Goal: Information Seeking & Learning: Check status

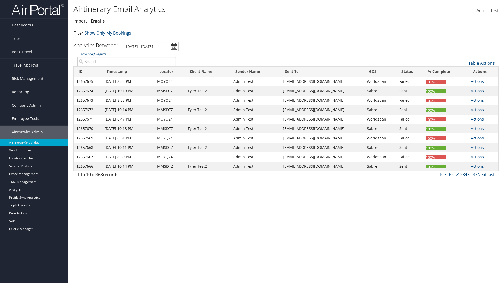
click at [98, 21] on link "Emails" at bounding box center [98, 21] width 14 height 6
click at [151, 46] on input "[DATE] - [DATE]" at bounding box center [151, 47] width 55 height 10
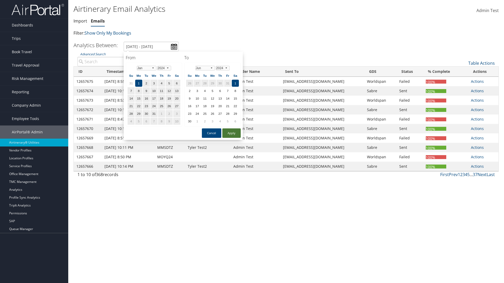
click at [231, 133] on button "Apply" at bounding box center [231, 133] width 18 height 9
type input "1/1/2024 - 6/1/2024"
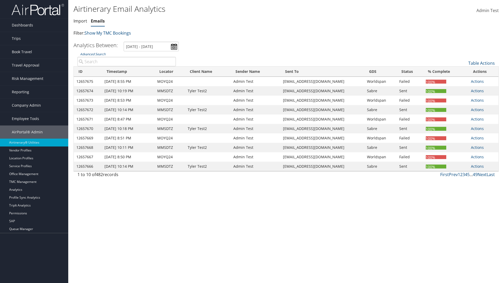
click at [88, 72] on th "ID" at bounding box center [88, 72] width 28 height 10
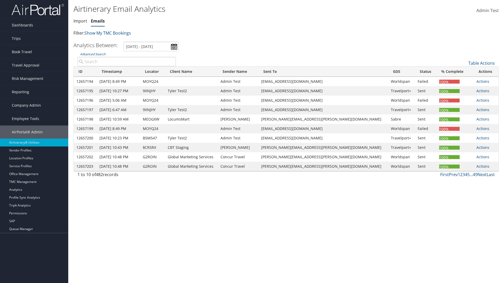
click at [87, 72] on th "ID" at bounding box center [85, 72] width 23 height 10
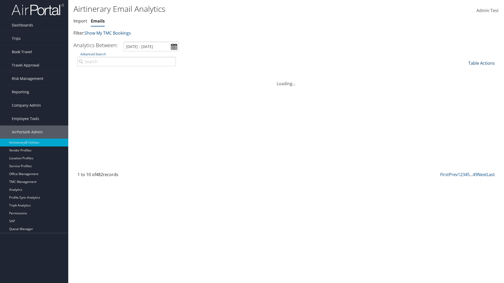
click at [481, 63] on link "Table Actions" at bounding box center [481, 63] width 26 height 6
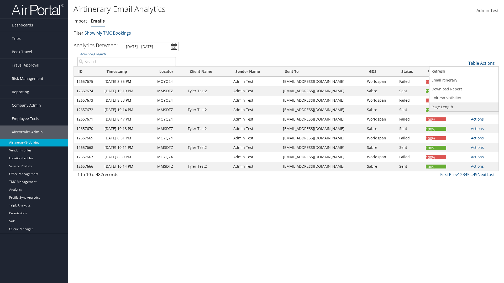
click at [464, 107] on link "Page Length" at bounding box center [463, 107] width 69 height 9
click at [464, 81] on link "25" at bounding box center [463, 80] width 69 height 9
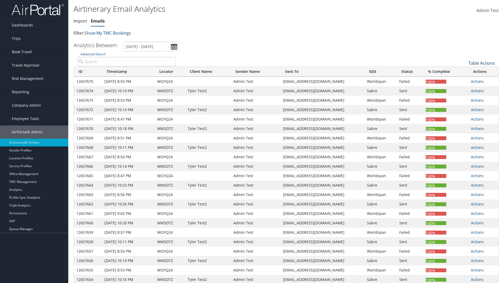
click at [481, 60] on link "Table Actions" at bounding box center [481, 63] width 26 height 6
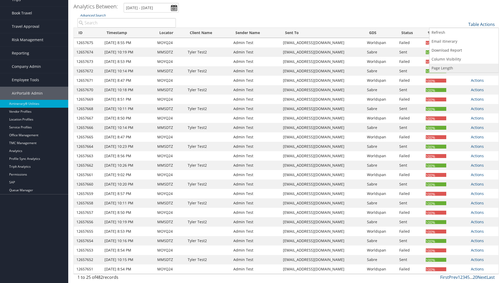
click at [464, 68] on link "Page Length" at bounding box center [463, 68] width 69 height 9
